Goal: Task Accomplishment & Management: Use online tool/utility

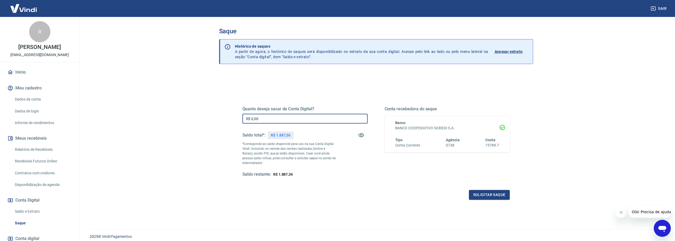
click at [257, 120] on input "R$ 0,00" at bounding box center [304, 119] width 125 height 10
type input "R$ 1.887,36"
click at [478, 193] on button "Solicitar saque" at bounding box center [489, 195] width 41 height 10
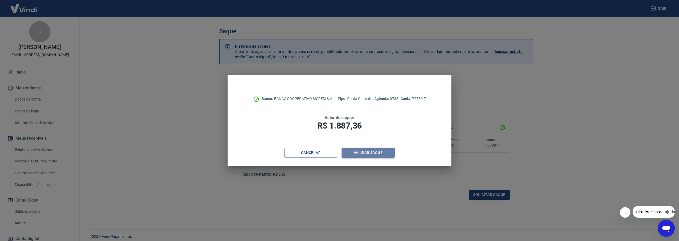
click at [377, 152] on button "Validar saque" at bounding box center [367, 153] width 53 height 10
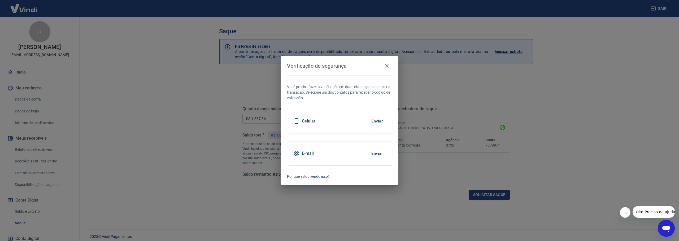
click at [374, 146] on div "E-mail Enviar" at bounding box center [339, 154] width 105 height 24
click at [375, 152] on button "Enviar" at bounding box center [376, 153] width 17 height 11
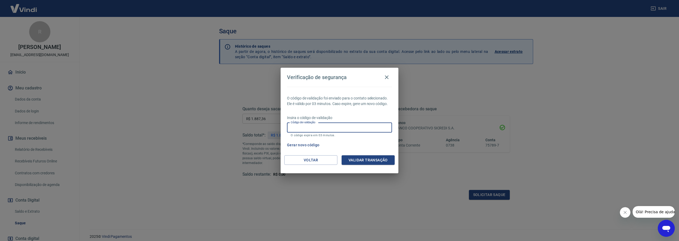
click at [324, 130] on input "Código de validação" at bounding box center [339, 128] width 105 height 10
paste input "598996"
type input "598996"
click at [359, 157] on button "Validar transação" at bounding box center [367, 161] width 53 height 10
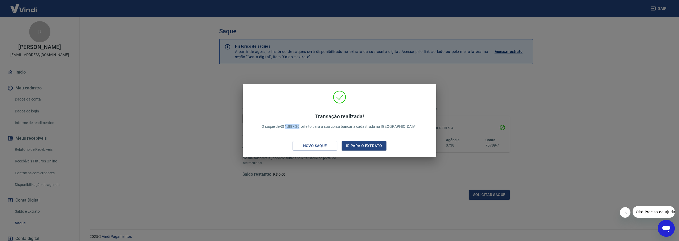
drag, startPoint x: 299, startPoint y: 126, endPoint x: 312, endPoint y: 130, distance: 13.9
click at [312, 130] on div "Transação realizada! O saque de R$ 1.887,36 foi feito para a sua conta bancária…" at bounding box center [339, 121] width 169 height 27
copy p "1.887,36"
